Goal: Task Accomplishment & Management: Use online tool/utility

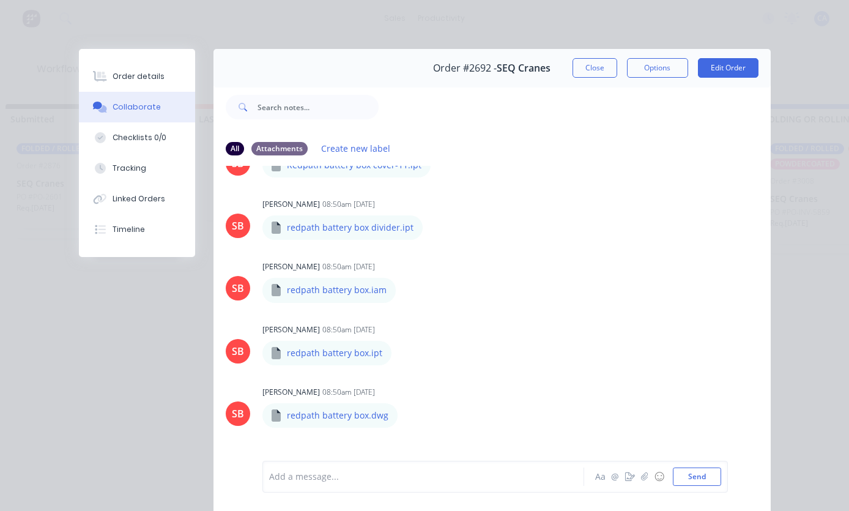
click at [597, 73] on button "Close" at bounding box center [595, 68] width 45 height 20
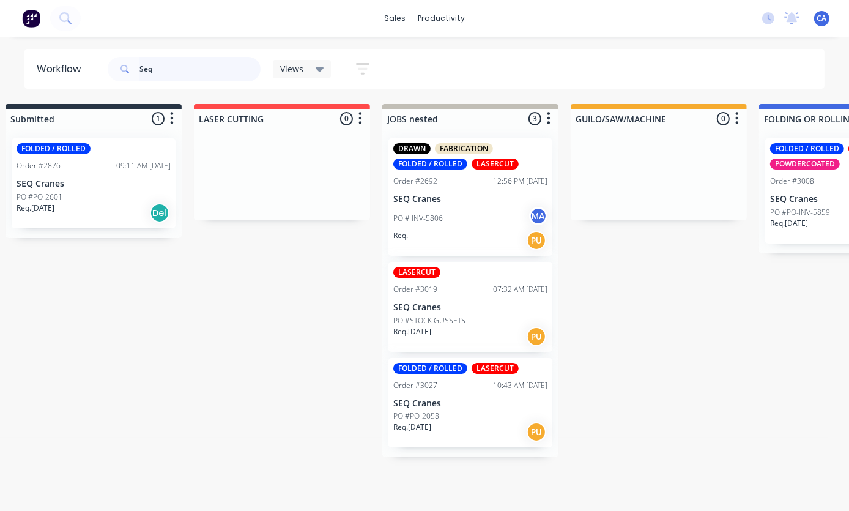
scroll to position [0, 21]
click at [650, 69] on div "Seq Views Save new view None (Default) edit Show/Hide statuses Show line item c…" at bounding box center [465, 69] width 720 height 37
click at [179, 70] on input "Seq" at bounding box center [200, 69] width 121 height 24
type input "S"
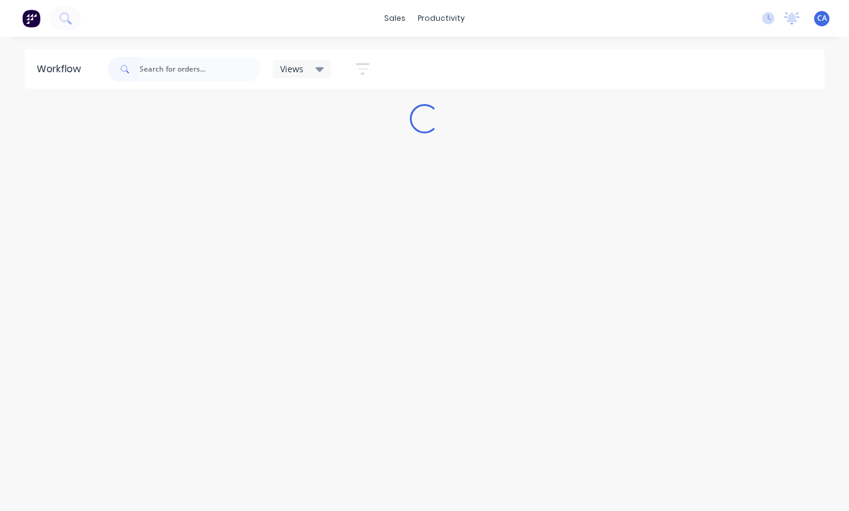
click at [764, 80] on div "Views Save new view None (Default) edit Show/Hide statuses Show line item cards…" at bounding box center [465, 69] width 720 height 37
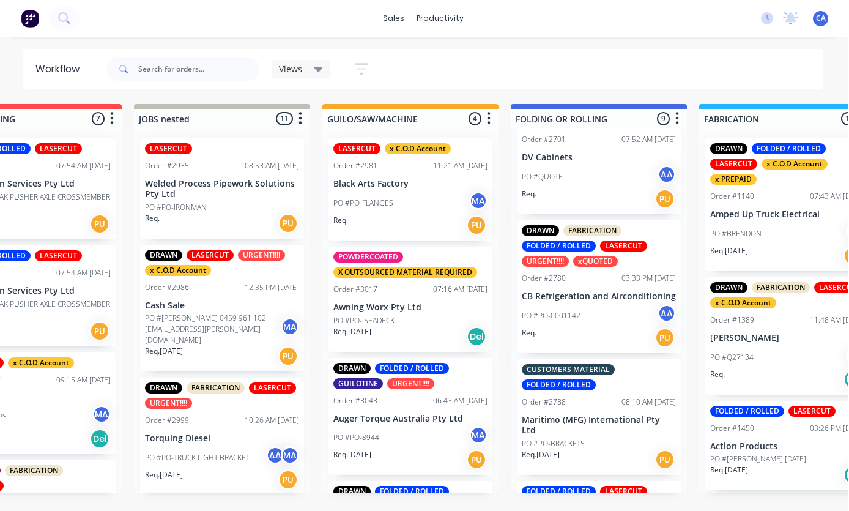
scroll to position [420, 0]
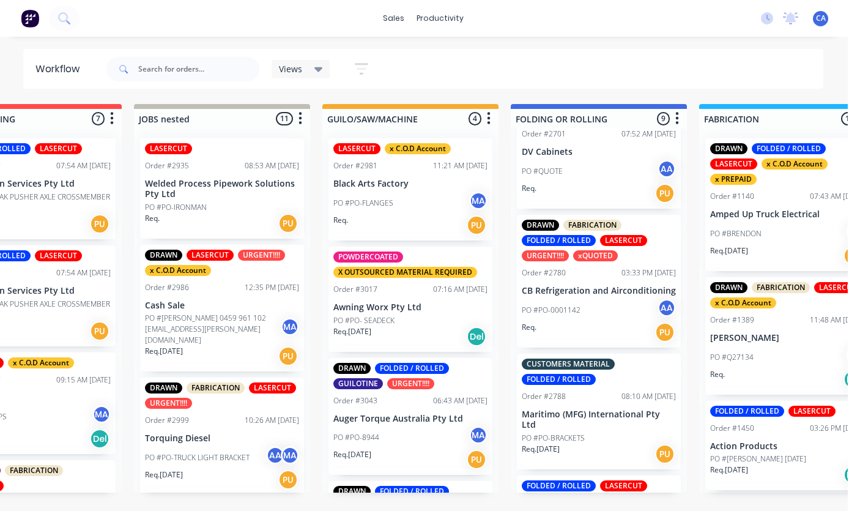
click at [635, 273] on div "03:33 PM [DATE]" at bounding box center [650, 272] width 54 height 11
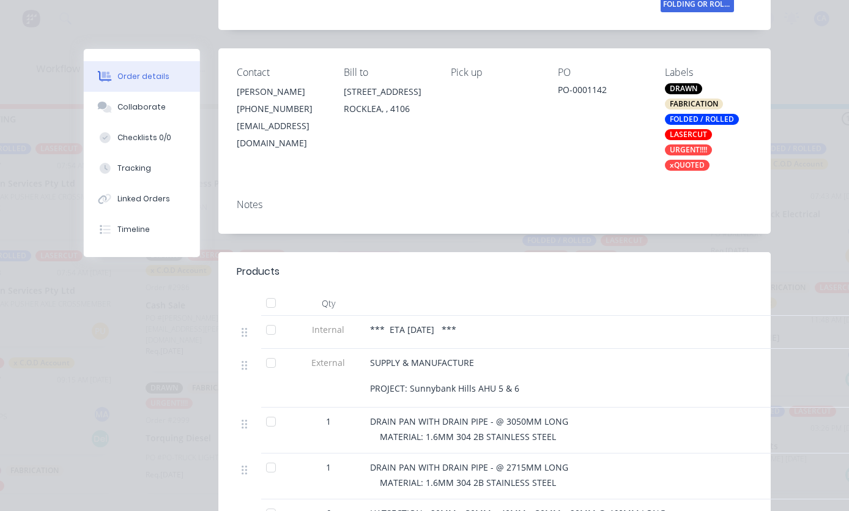
scroll to position [212, 0]
click at [174, 103] on button "Collaborate" at bounding box center [142, 107] width 116 height 31
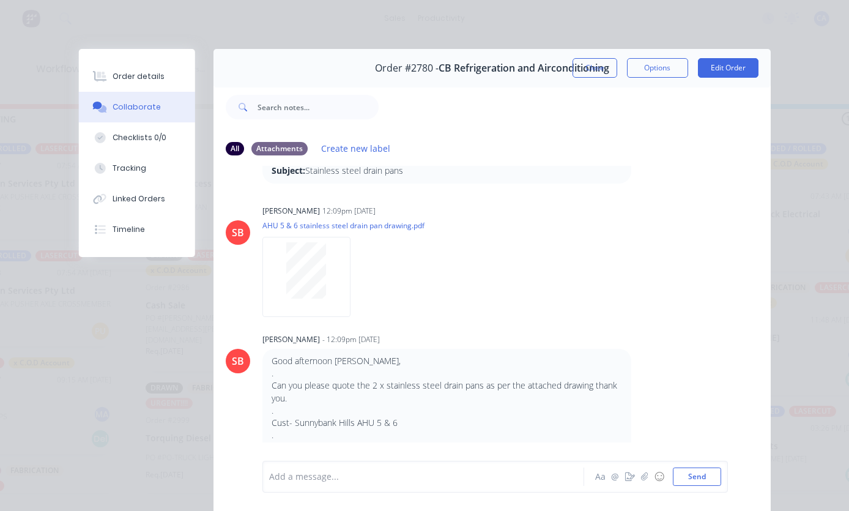
scroll to position [111, 0]
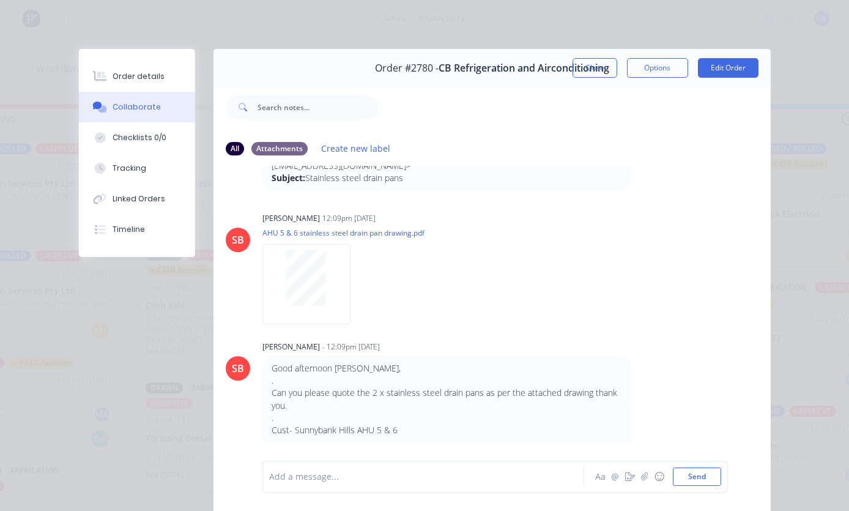
click at [610, 59] on button "Close" at bounding box center [595, 68] width 45 height 20
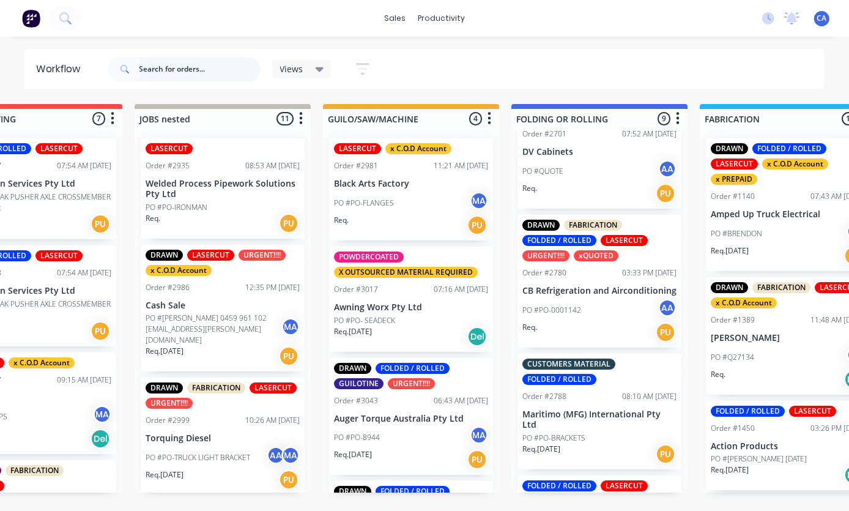
click at [196, 67] on input "text" at bounding box center [200, 69] width 121 height 24
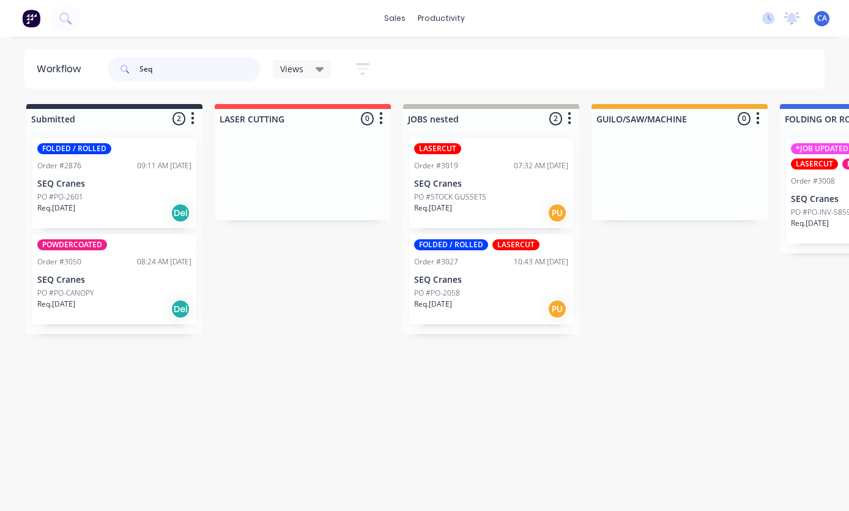
type input "Seq"
click at [499, 288] on div "PO #PO-2058" at bounding box center [491, 293] width 154 height 11
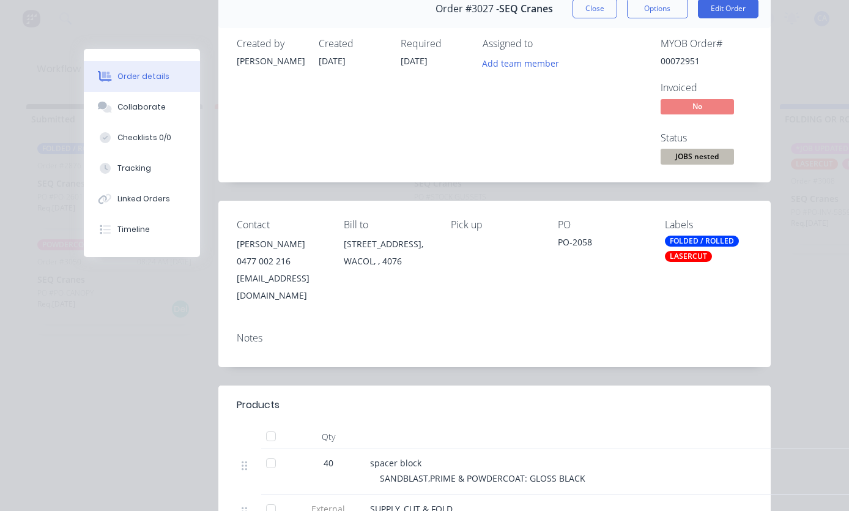
scroll to position [37, 0]
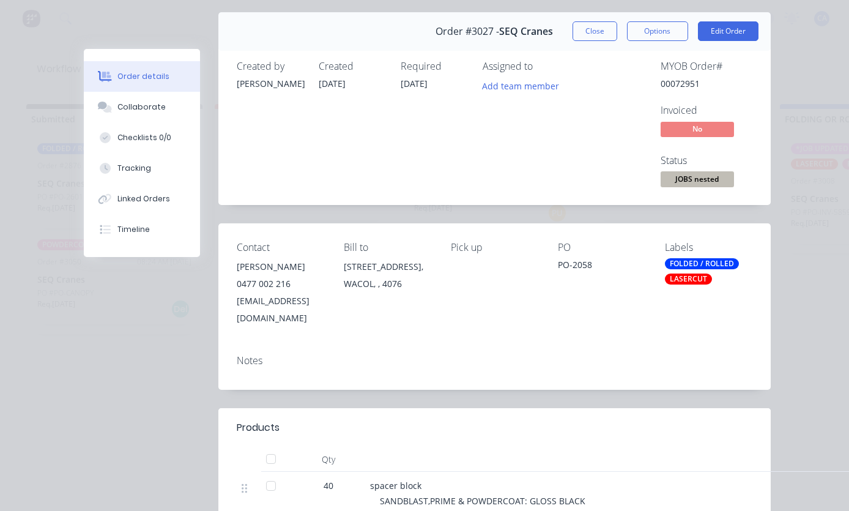
click at [168, 105] on button "Collaborate" at bounding box center [142, 107] width 116 height 31
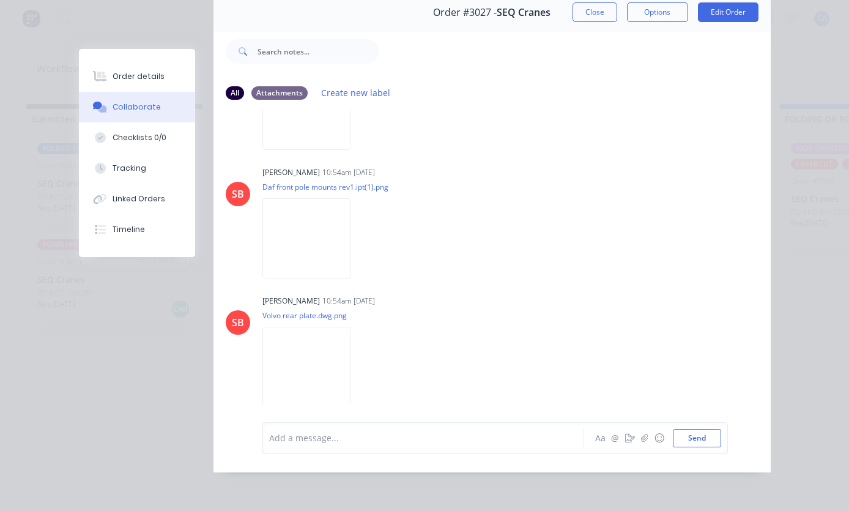
scroll to position [103, 0]
click at [343, 345] on img at bounding box center [307, 367] width 88 height 80
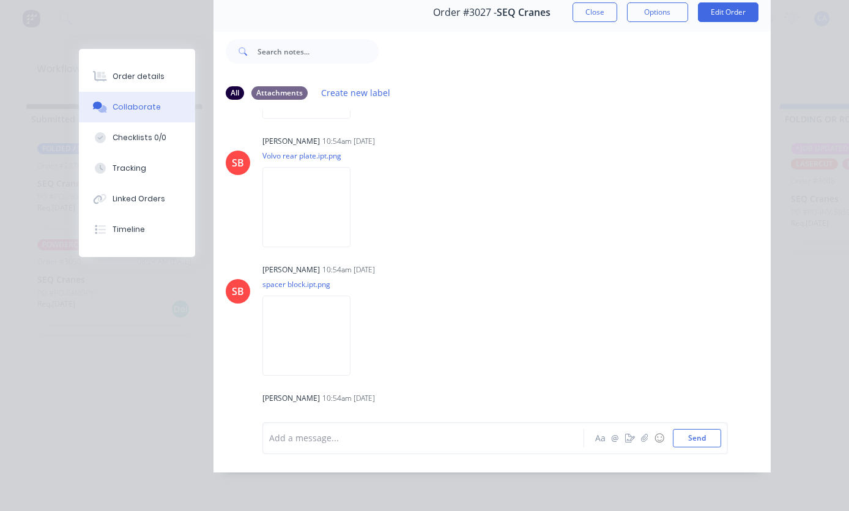
scroll to position [408, 0]
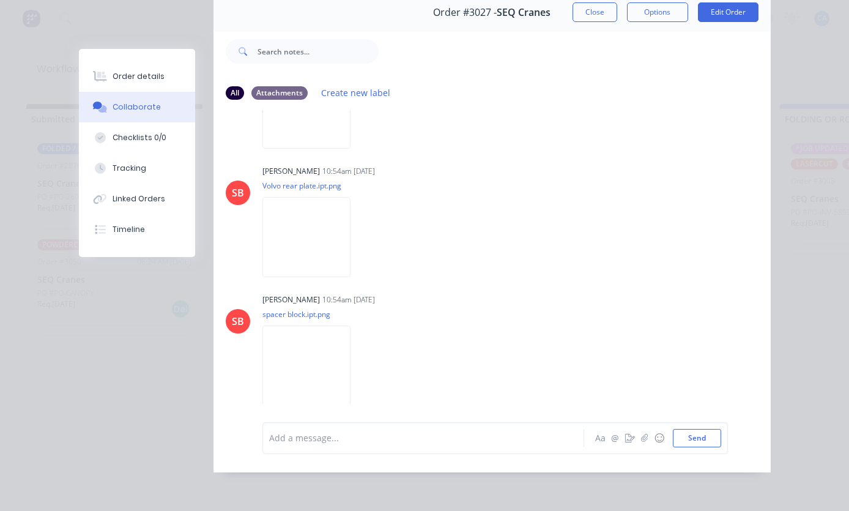
click at [351, 197] on img at bounding box center [307, 237] width 88 height 80
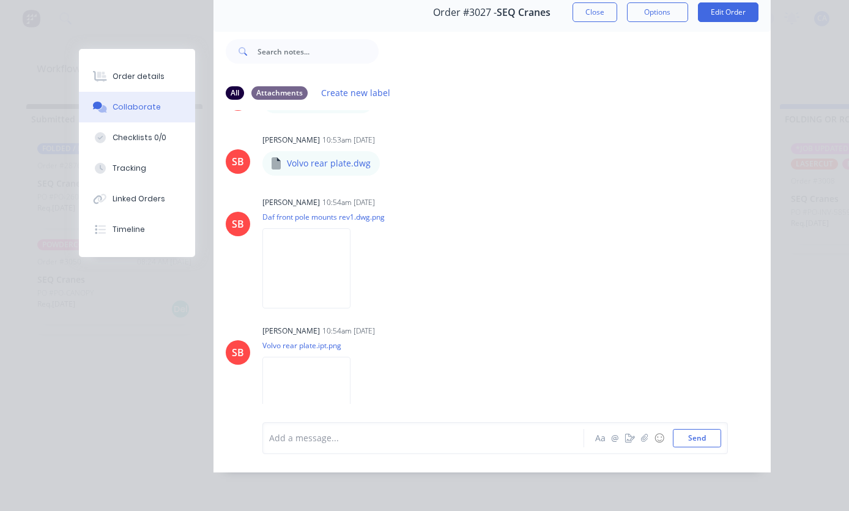
scroll to position [245, 0]
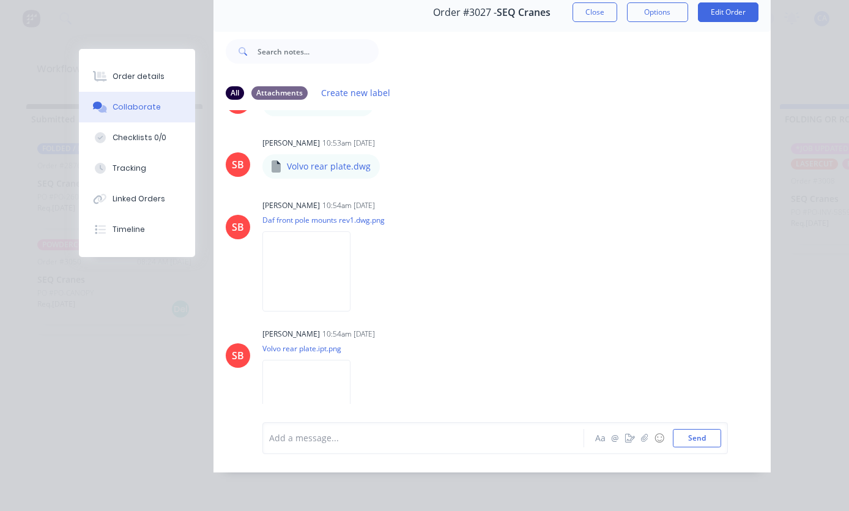
click at [340, 231] on img at bounding box center [307, 271] width 88 height 80
